Goal: Communication & Community: Share content

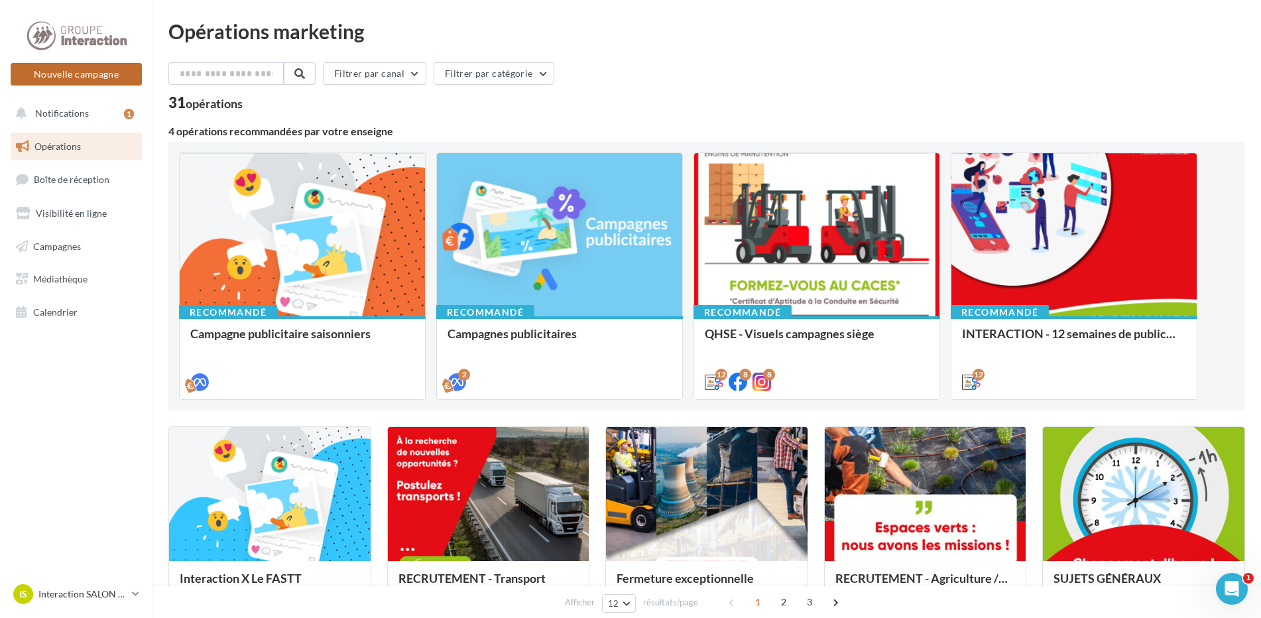
click at [102, 76] on button "Nouvelle campagne" at bounding box center [76, 74] width 131 height 23
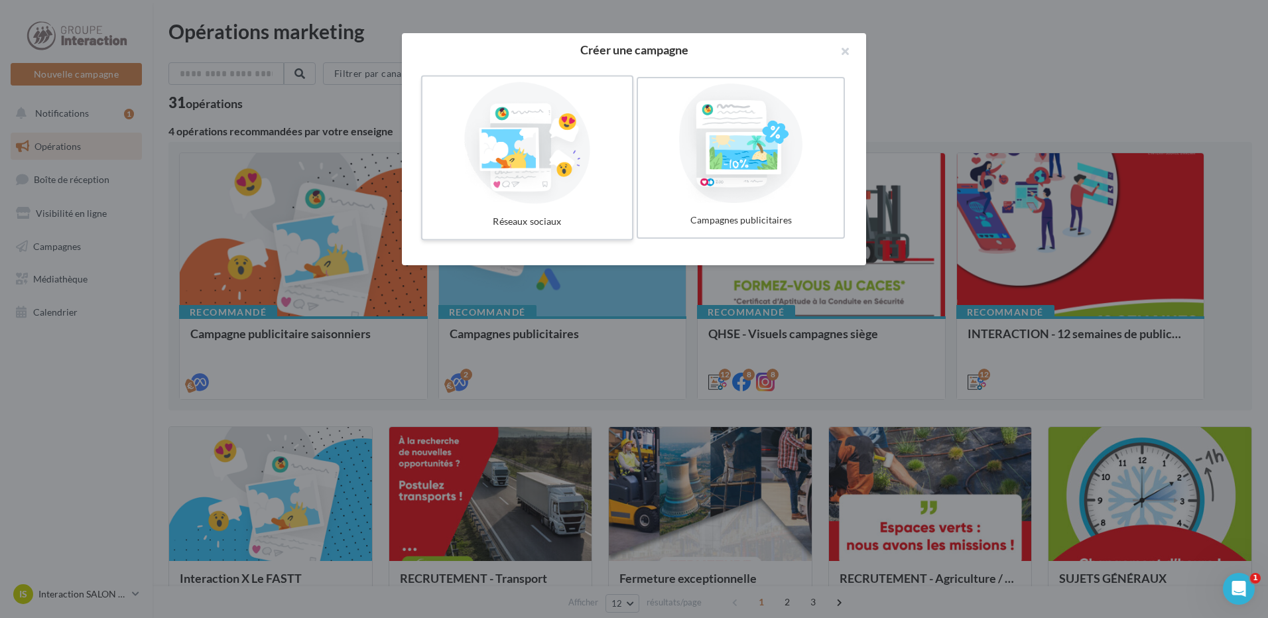
click at [574, 147] on div at bounding box center [527, 143] width 199 height 122
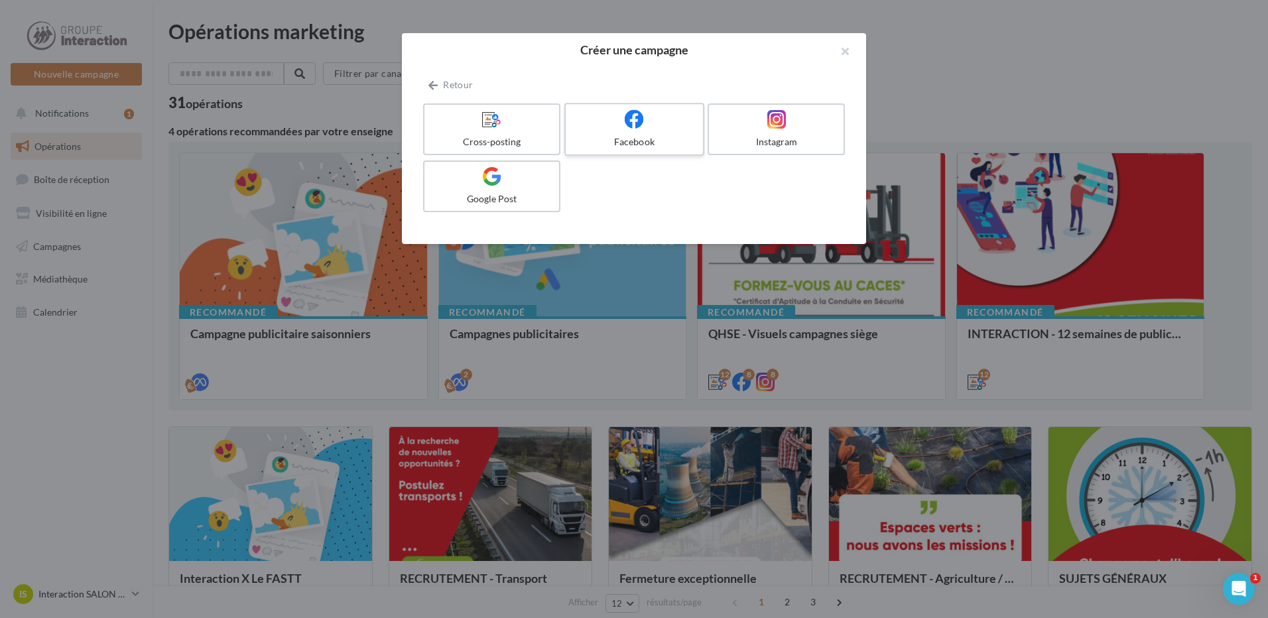
click at [633, 133] on label "Facebook" at bounding box center [634, 129] width 140 height 53
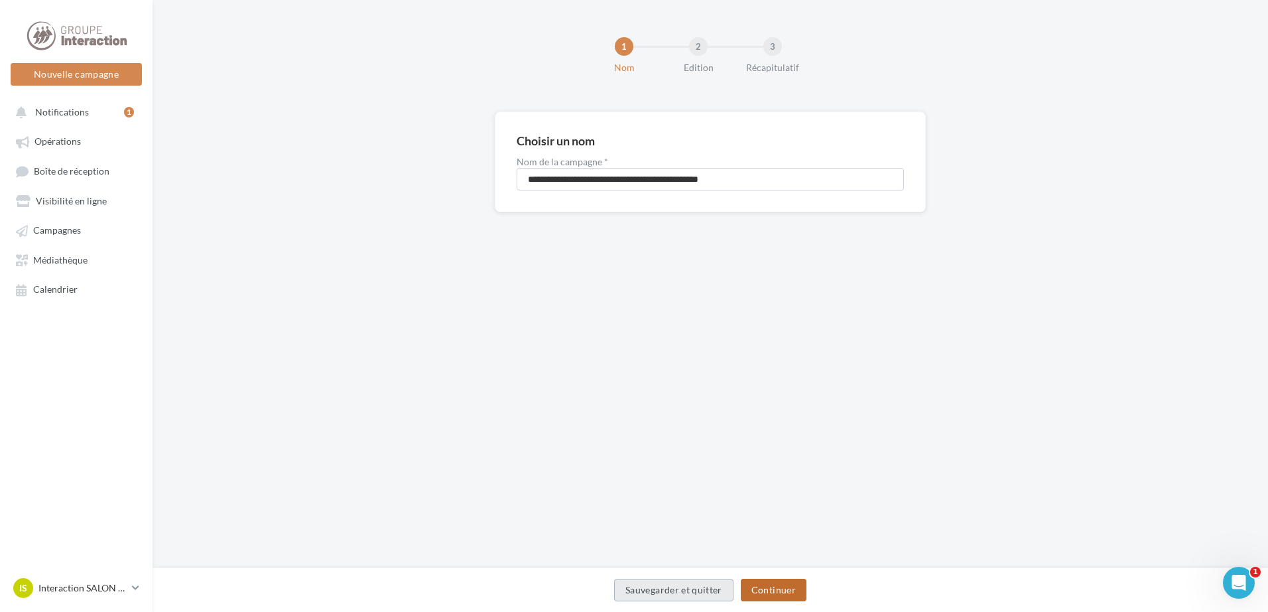
drag, startPoint x: 801, startPoint y: 585, endPoint x: 724, endPoint y: 586, distance: 76.9
click at [801, 585] on button "Continuer" at bounding box center [774, 589] width 66 height 23
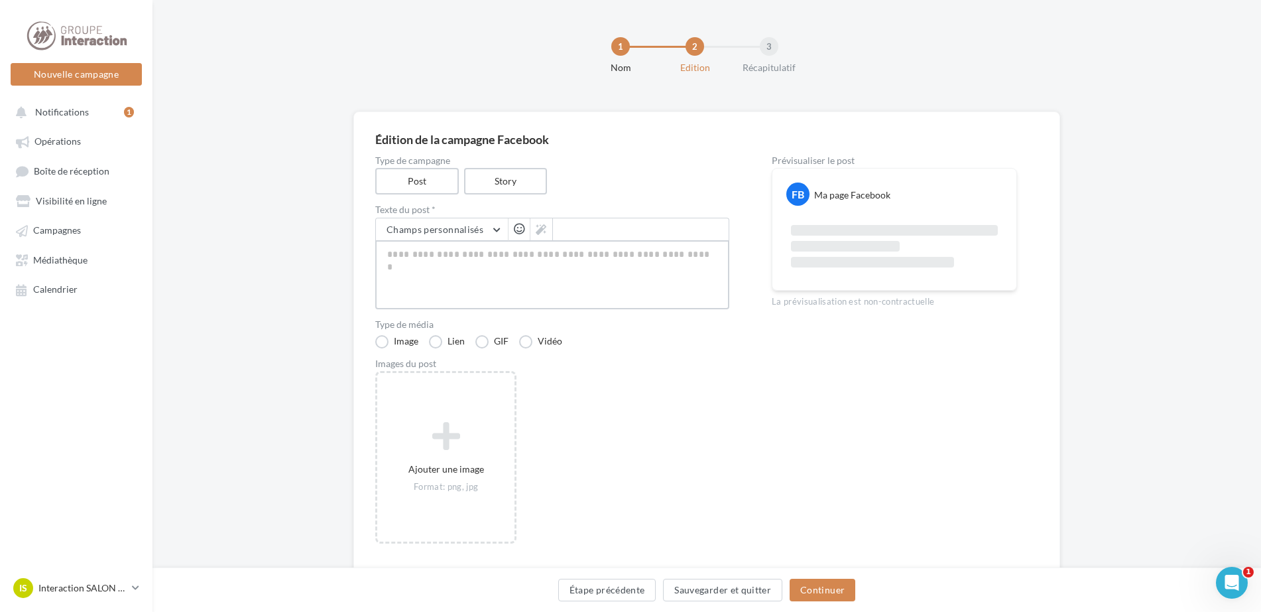
click at [450, 279] on textarea at bounding box center [552, 274] width 354 height 69
paste textarea "**********"
type textarea "**********"
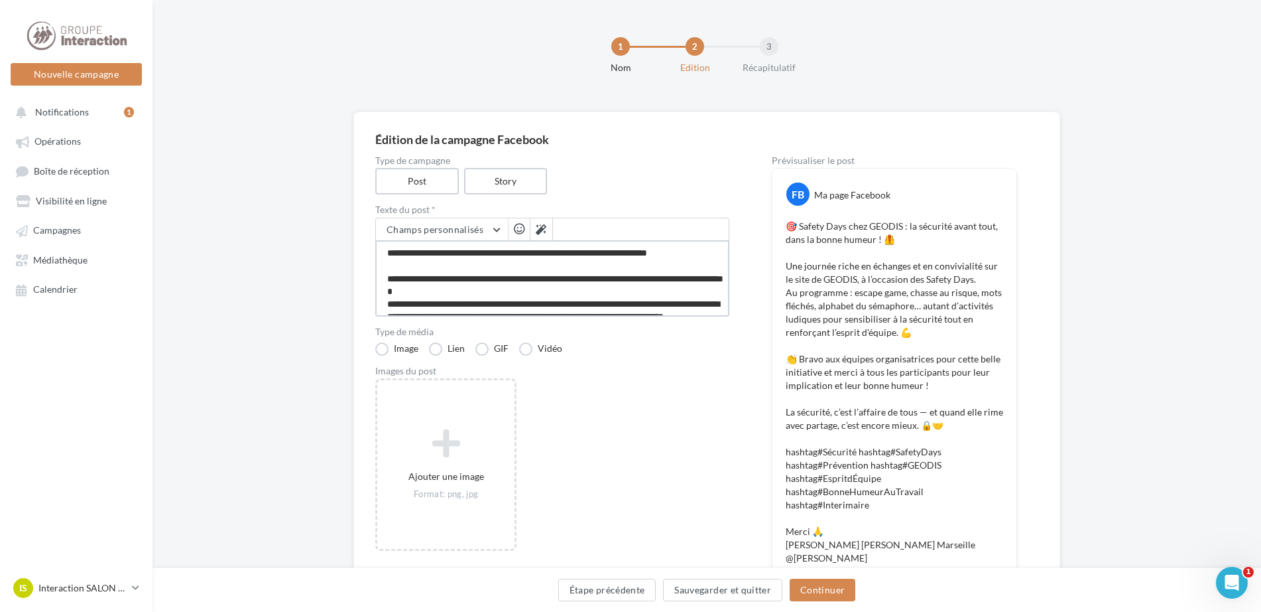
type textarea "**********"
drag, startPoint x: 469, startPoint y: 442, endPoint x: 562, endPoint y: 483, distance: 101.6
click at [562, 483] on div "Ajouter une image Format: png, jpg" at bounding box center [557, 471] width 365 height 186
click at [842, 46] on div "3 Récapitulatif" at bounding box center [802, 55] width 85 height 37
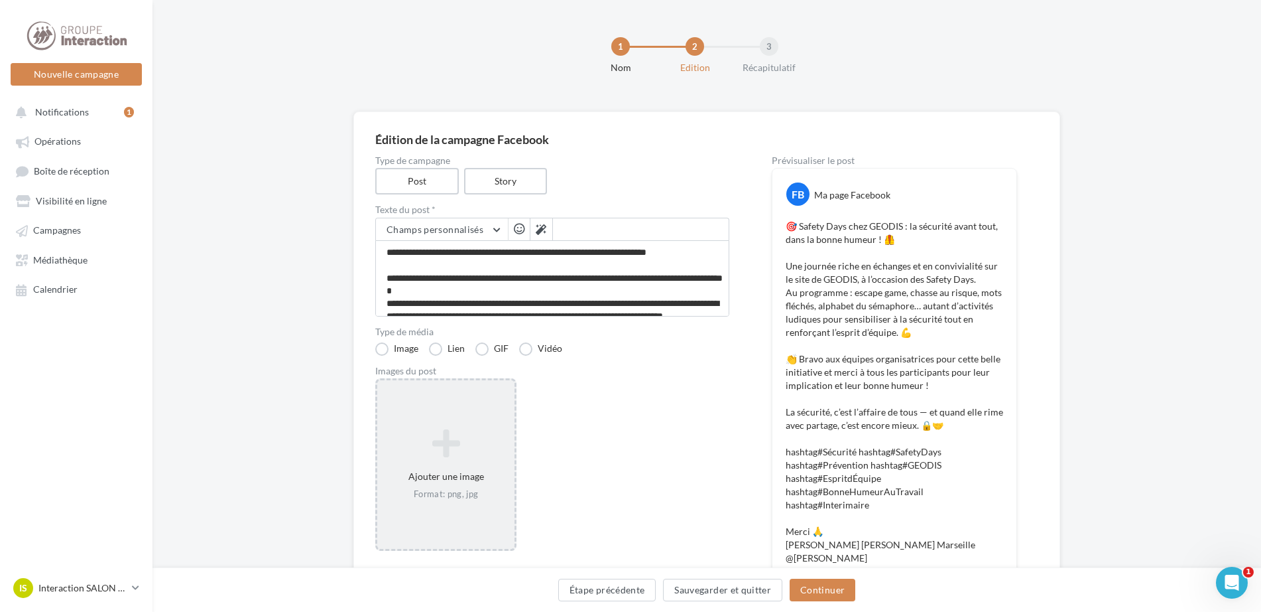
click at [441, 433] on icon at bounding box center [446, 443] width 127 height 32
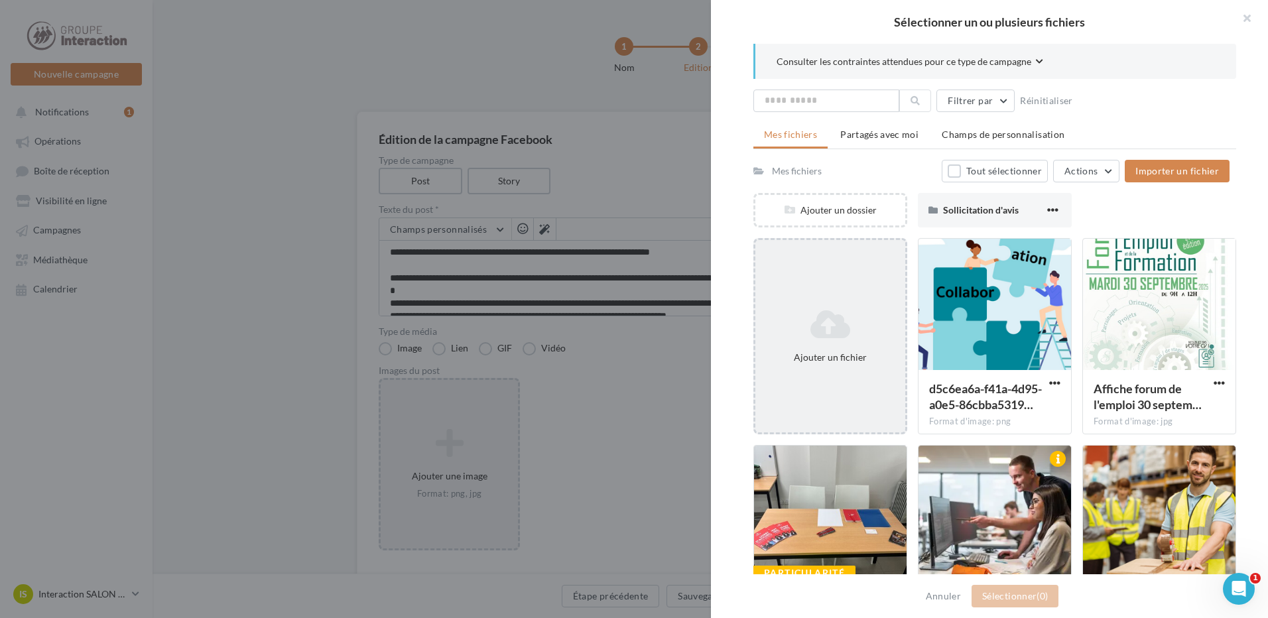
click at [866, 296] on div "Ajouter un fichier" at bounding box center [830, 336] width 154 height 196
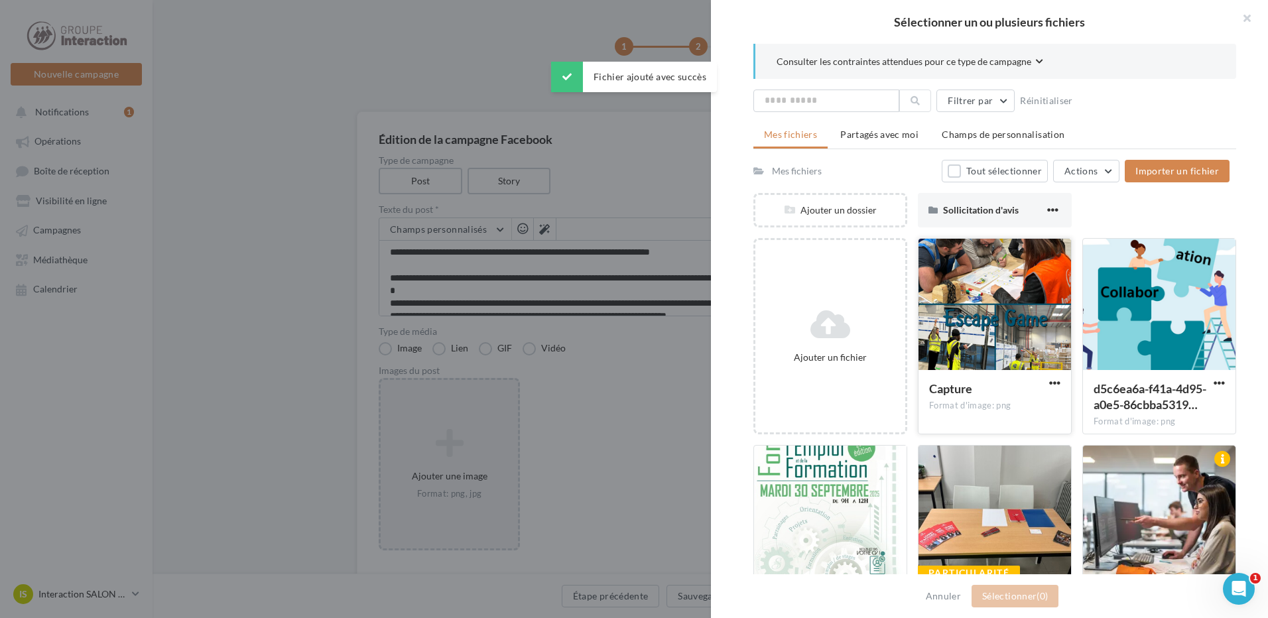
click at [989, 316] on div at bounding box center [995, 305] width 153 height 133
click at [1027, 601] on button "Sélectionner (1)" at bounding box center [1015, 596] width 87 height 23
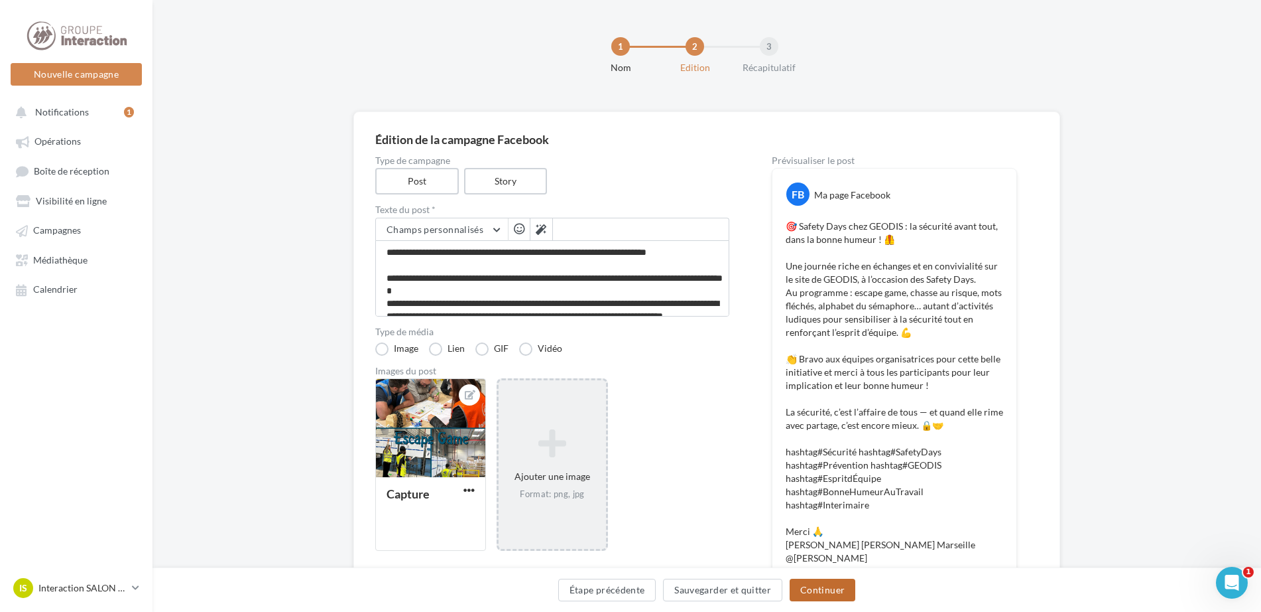
click at [846, 592] on button "Continuer" at bounding box center [823, 589] width 66 height 23
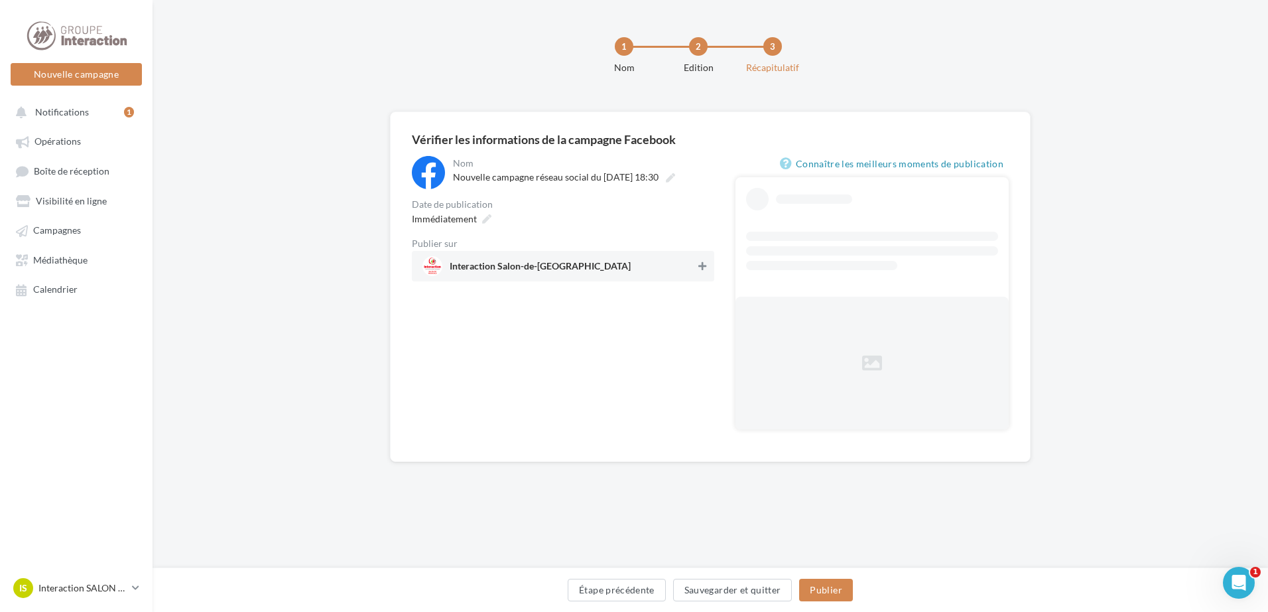
click at [702, 263] on icon at bounding box center [702, 265] width 8 height 9
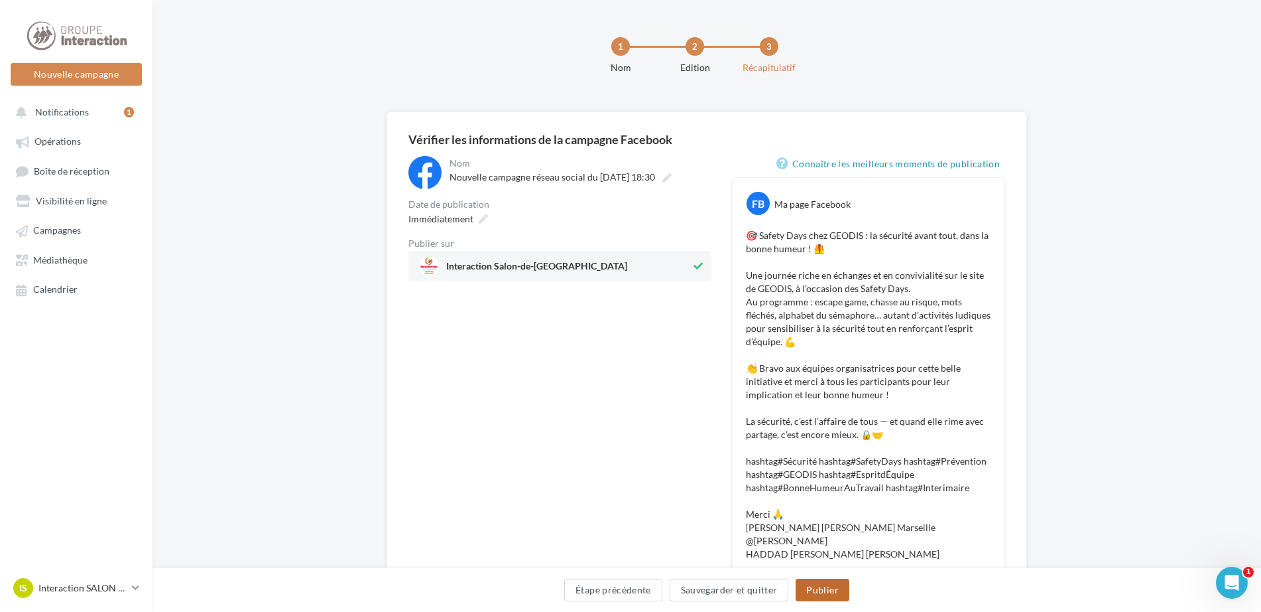
click at [818, 586] on button "Publier" at bounding box center [822, 589] width 53 height 23
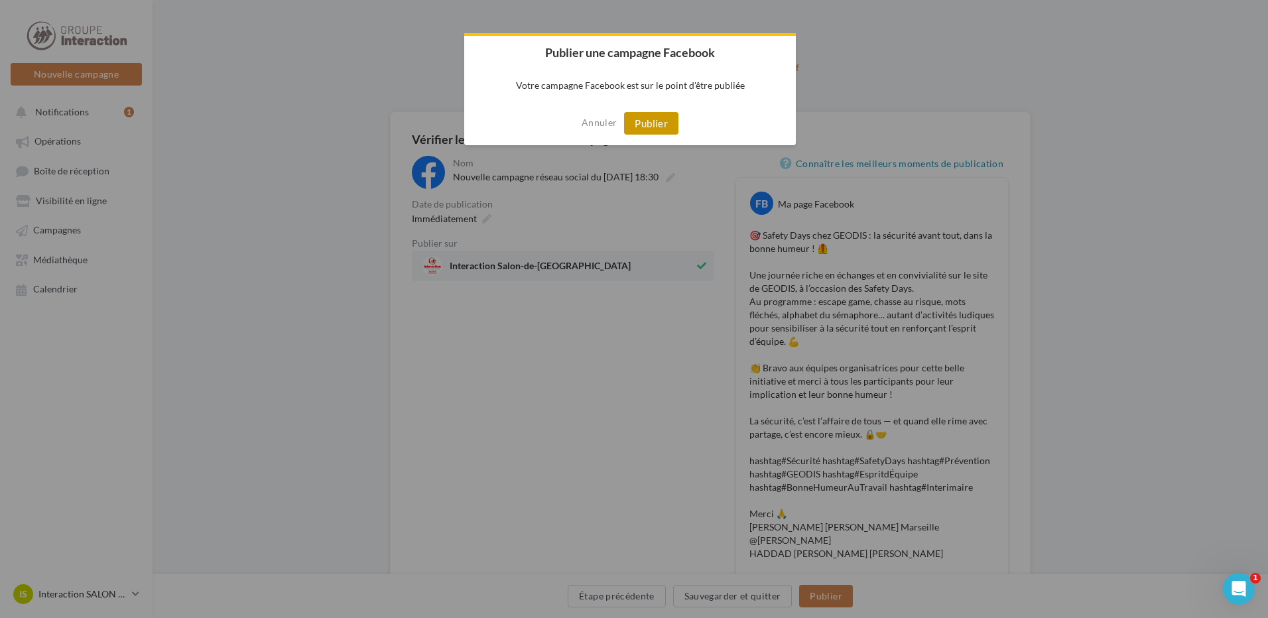
click at [667, 125] on button "Publier" at bounding box center [651, 123] width 54 height 23
